Goal: Information Seeking & Learning: Learn about a topic

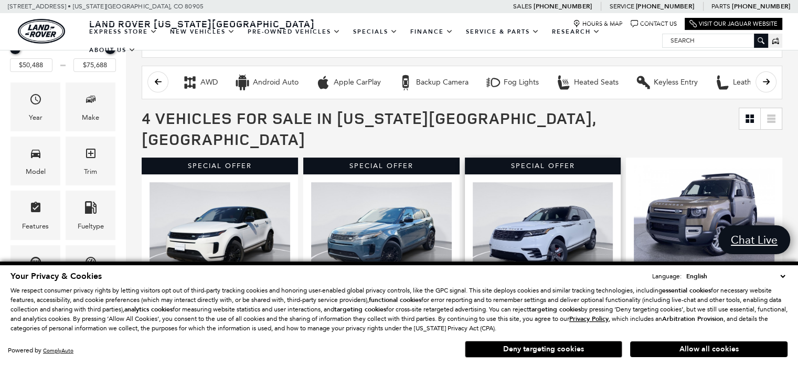
scroll to position [147, 0]
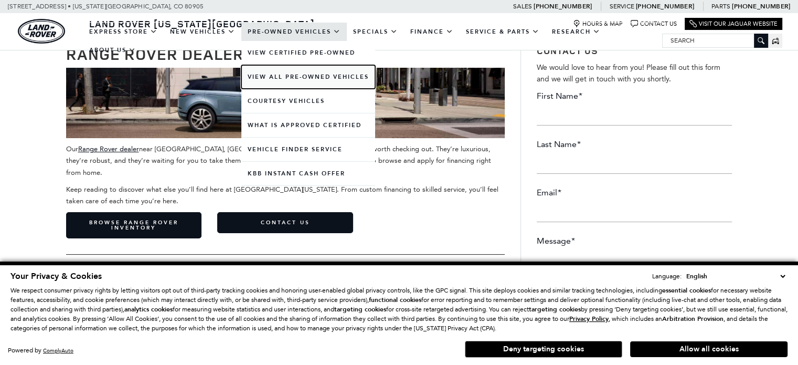
click at [328, 77] on link "View All Pre-Owned Vehicles" at bounding box center [308, 77] width 134 height 24
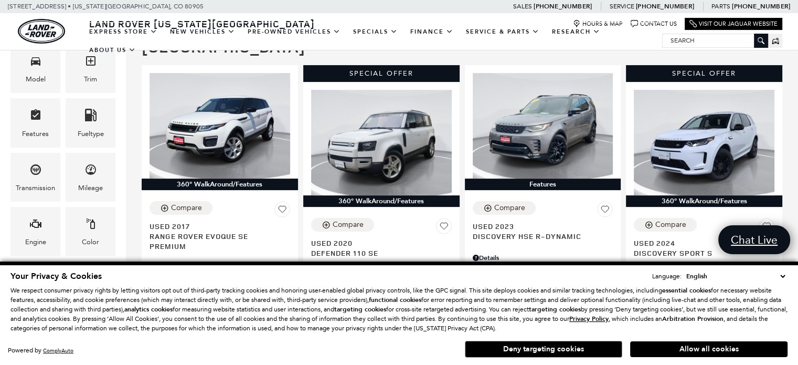
scroll to position [262, 0]
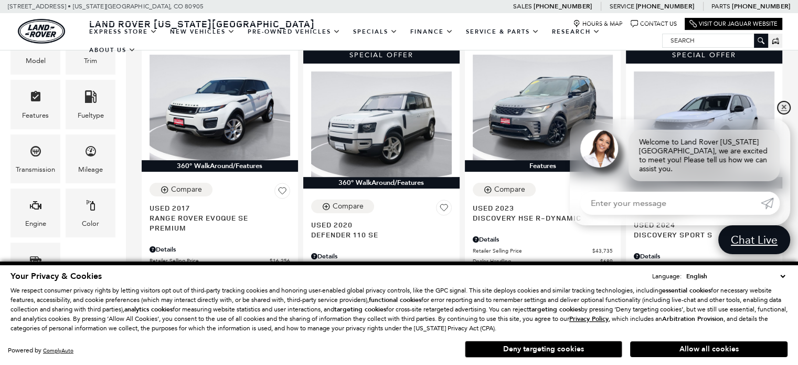
click at [779, 114] on link "✕" at bounding box center [783, 107] width 13 height 13
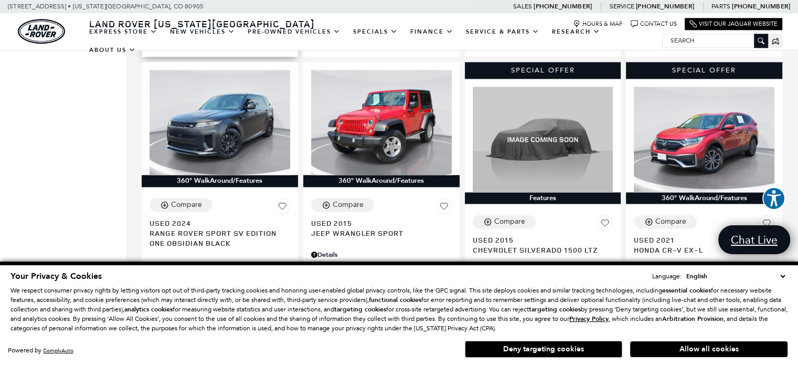
scroll to position [1521, 0]
